Goal: Task Accomplishment & Management: Manage account settings

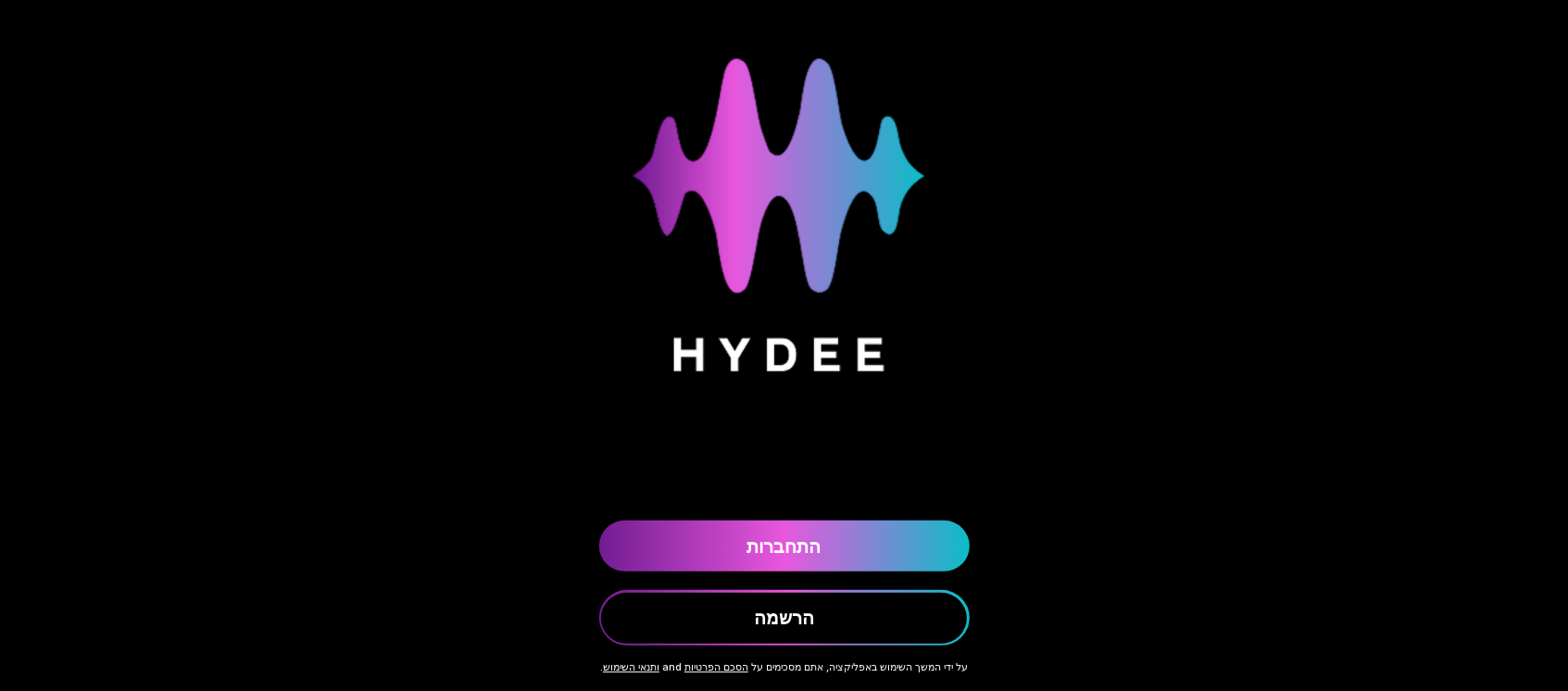
scroll to position [143, 0]
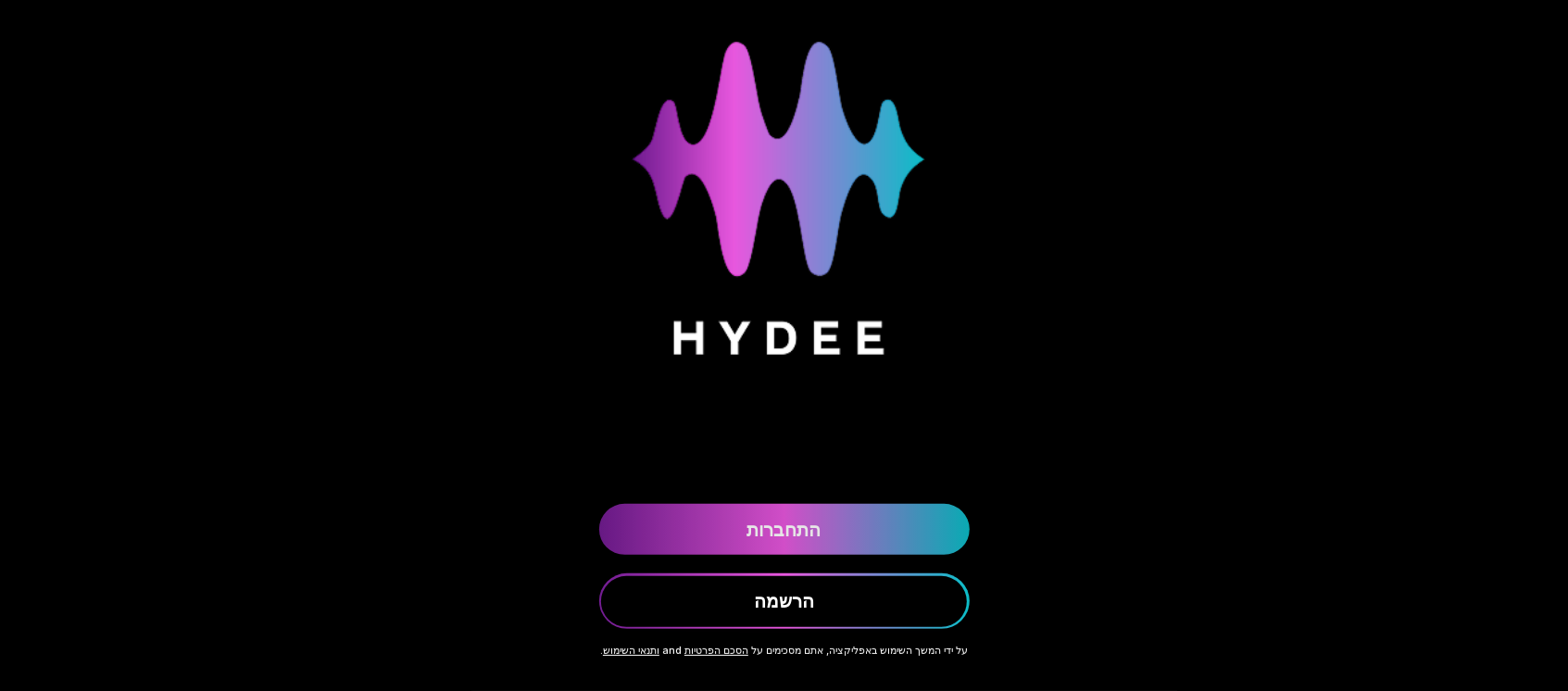
click at [756, 505] on link "התחברות" at bounding box center [784, 530] width 371 height 51
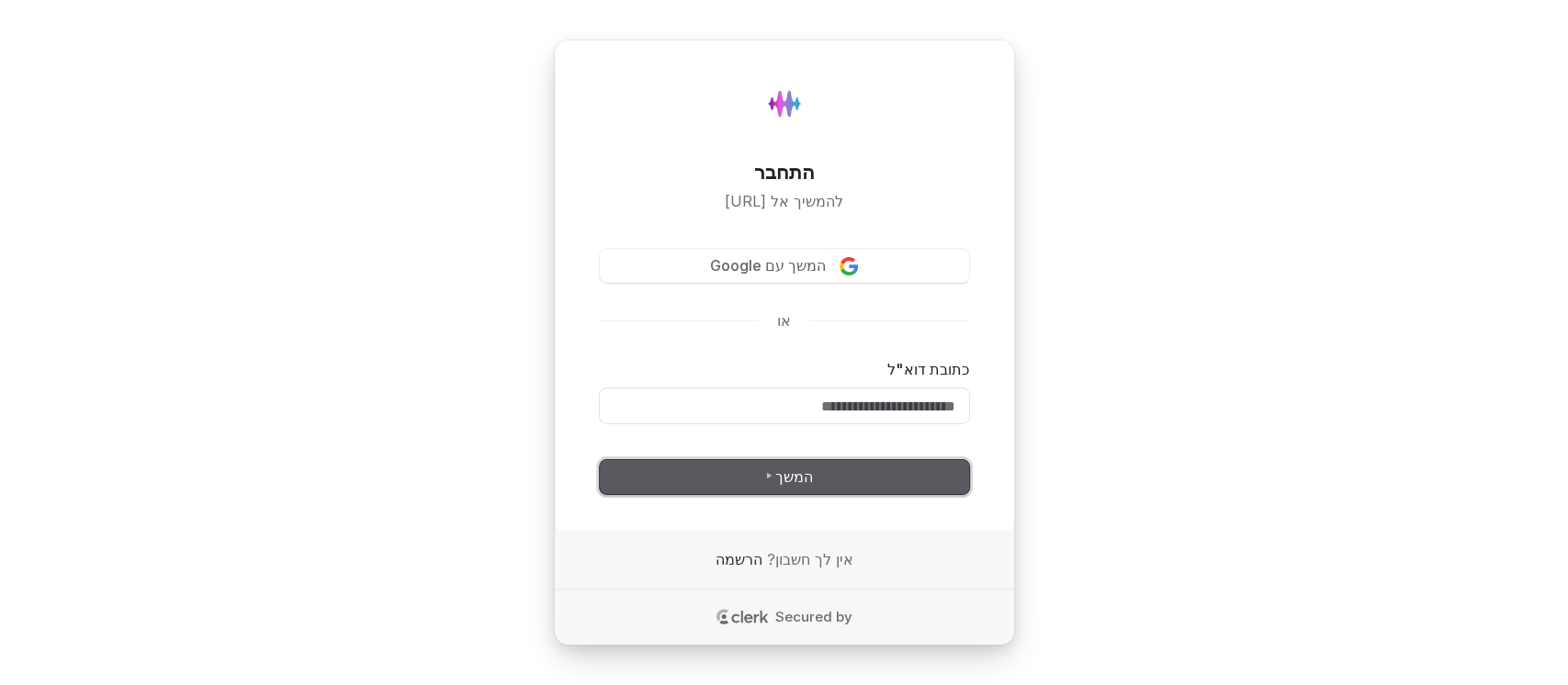
click at [809, 488] on span "המשך" at bounding box center [784, 477] width 59 height 21
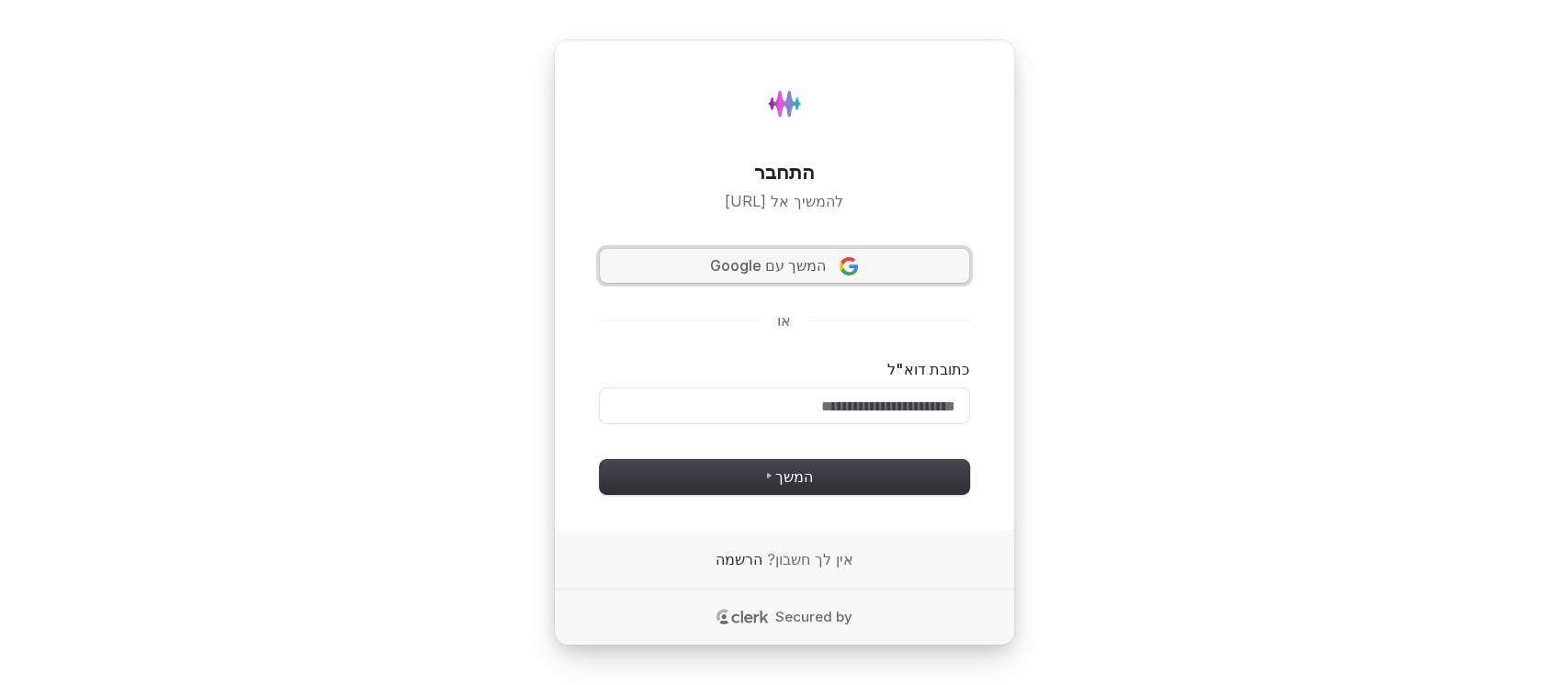
click at [822, 255] on span "המשך עם Google" at bounding box center [768, 266] width 116 height 21
